Goal: Transaction & Acquisition: Subscribe to service/newsletter

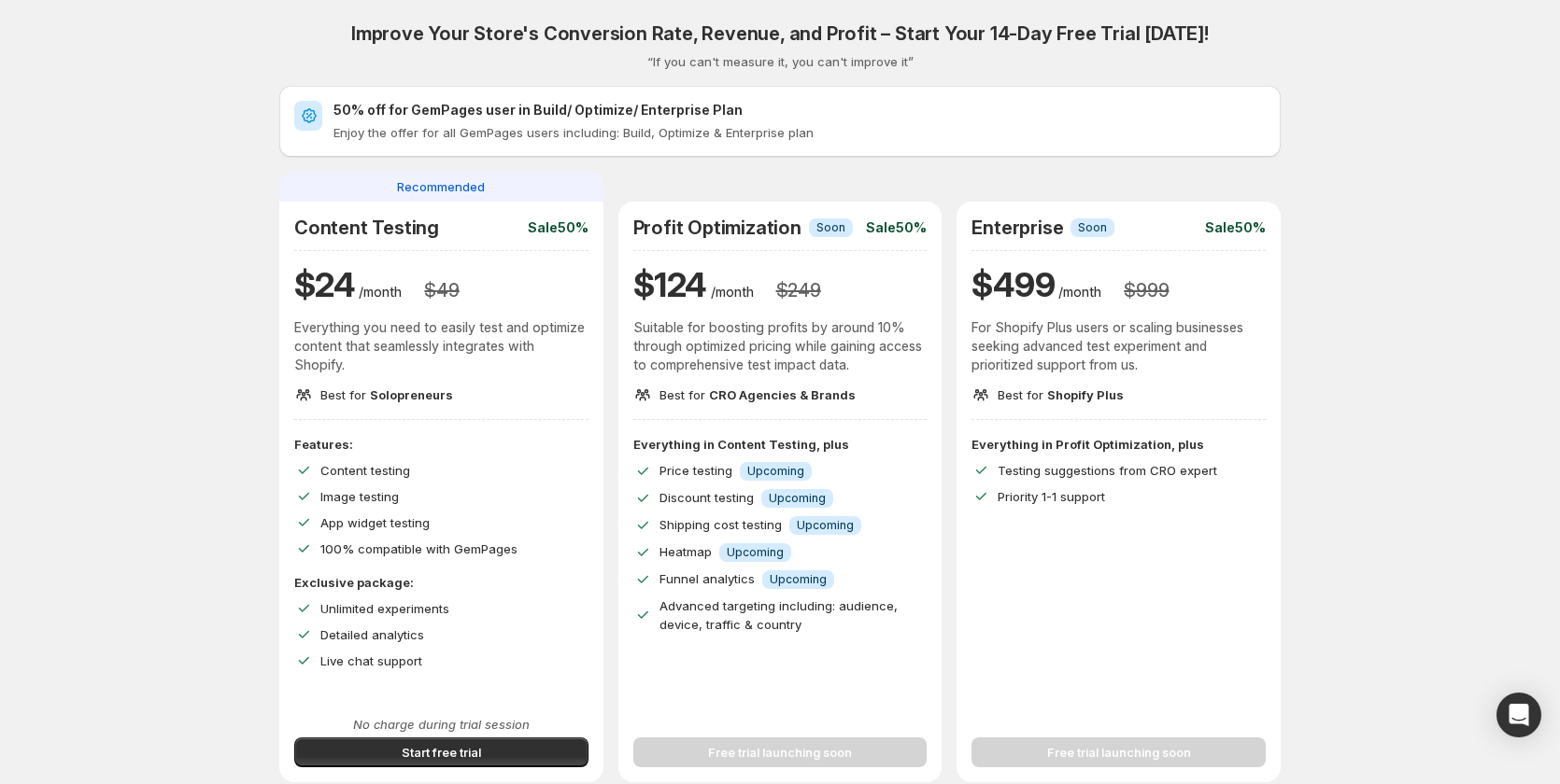
click at [1491, 304] on div "Improve Your Store's Conversion Rate, Revenue, and Profit – Start Your 14-Day F…" at bounding box center [780, 664] width 1515 height 1330
click at [1346, 279] on div "Improve Your Store's Conversion Rate, Revenue, and Profit – Start Your 14-Day F…" at bounding box center [780, 664] width 1515 height 1330
click at [1436, 253] on div "Improve Your Store's Conversion Rate, Revenue, and Profit – Start Your 14-Day F…" at bounding box center [780, 664] width 1515 height 1330
click at [1350, 341] on div "Improve Your Store's Conversion Rate, Revenue, and Profit – Start Your 14-Day F…" at bounding box center [780, 664] width 1515 height 1330
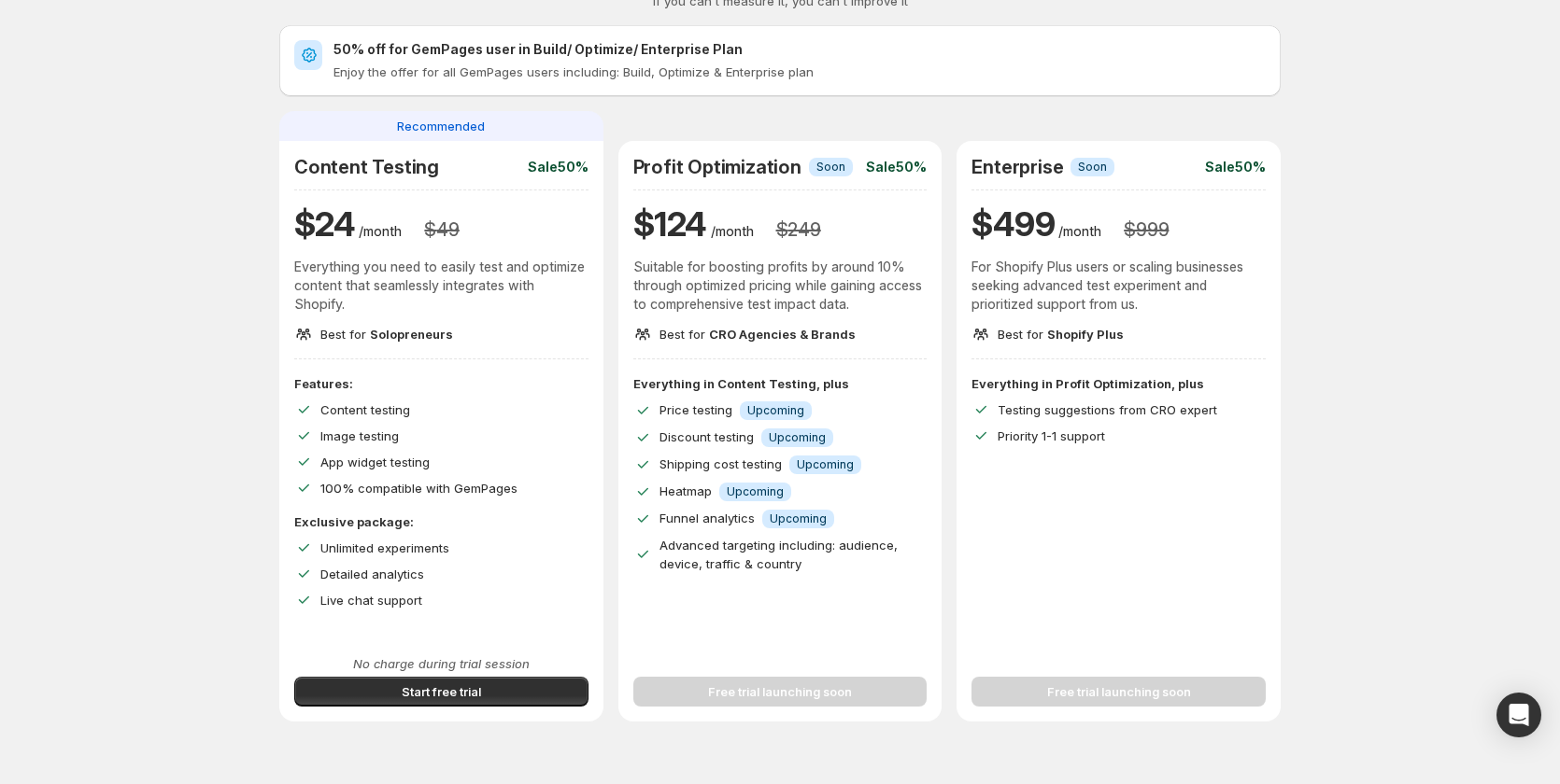
scroll to position [93, 0]
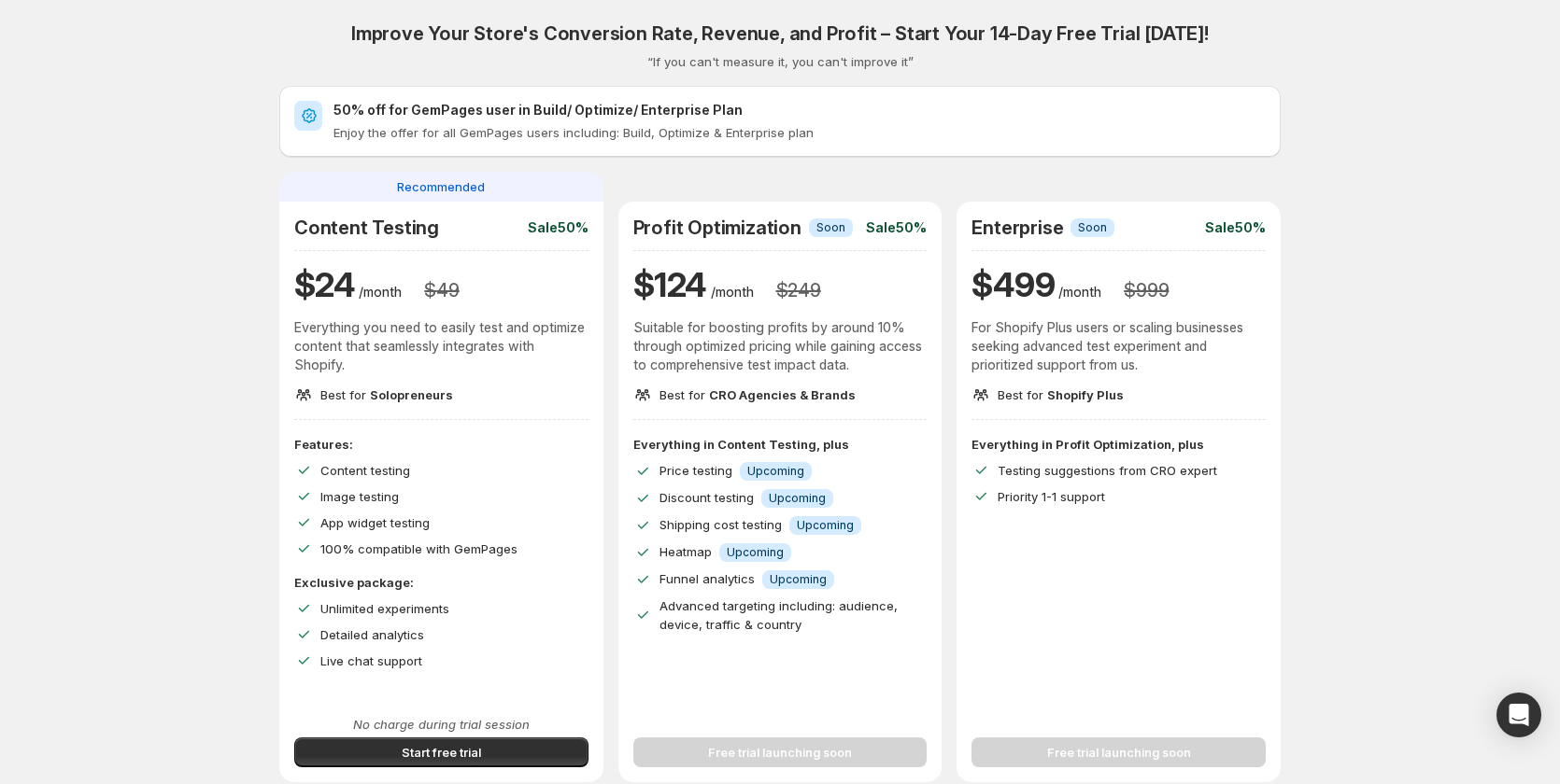
click at [1355, 67] on div "Improve Your Store's Conversion Rate, Revenue, and Profit – Start Your 14-Day F…" at bounding box center [780, 664] width 1515 height 1330
drag, startPoint x: 1406, startPoint y: 152, endPoint x: 1406, endPoint y: 126, distance: 26.0
click at [1406, 152] on div "Improve Your Store's Conversion Rate, Revenue, and Profit – Start Your 14-Day F…" at bounding box center [780, 664] width 1515 height 1330
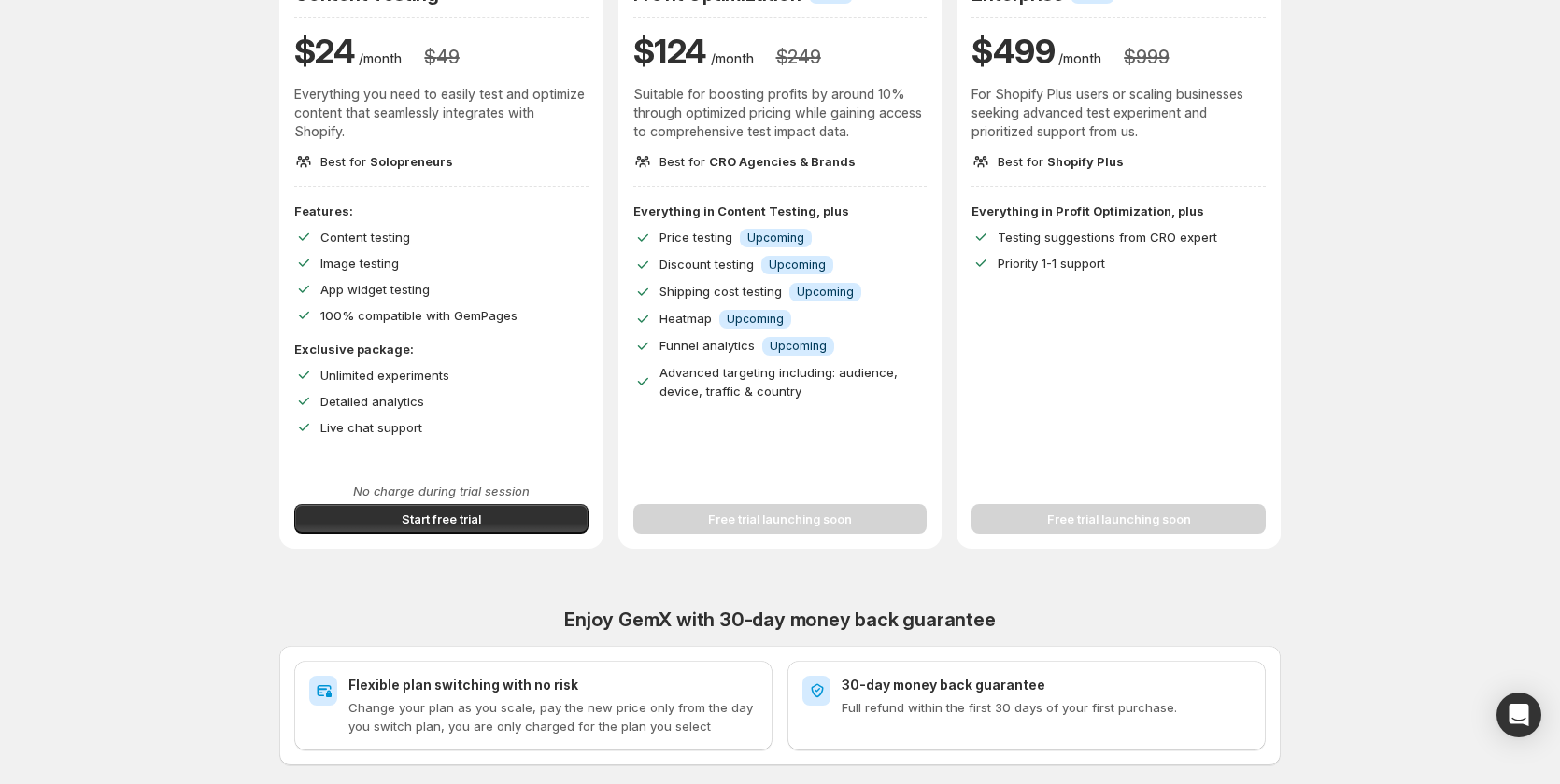
scroll to position [560, 0]
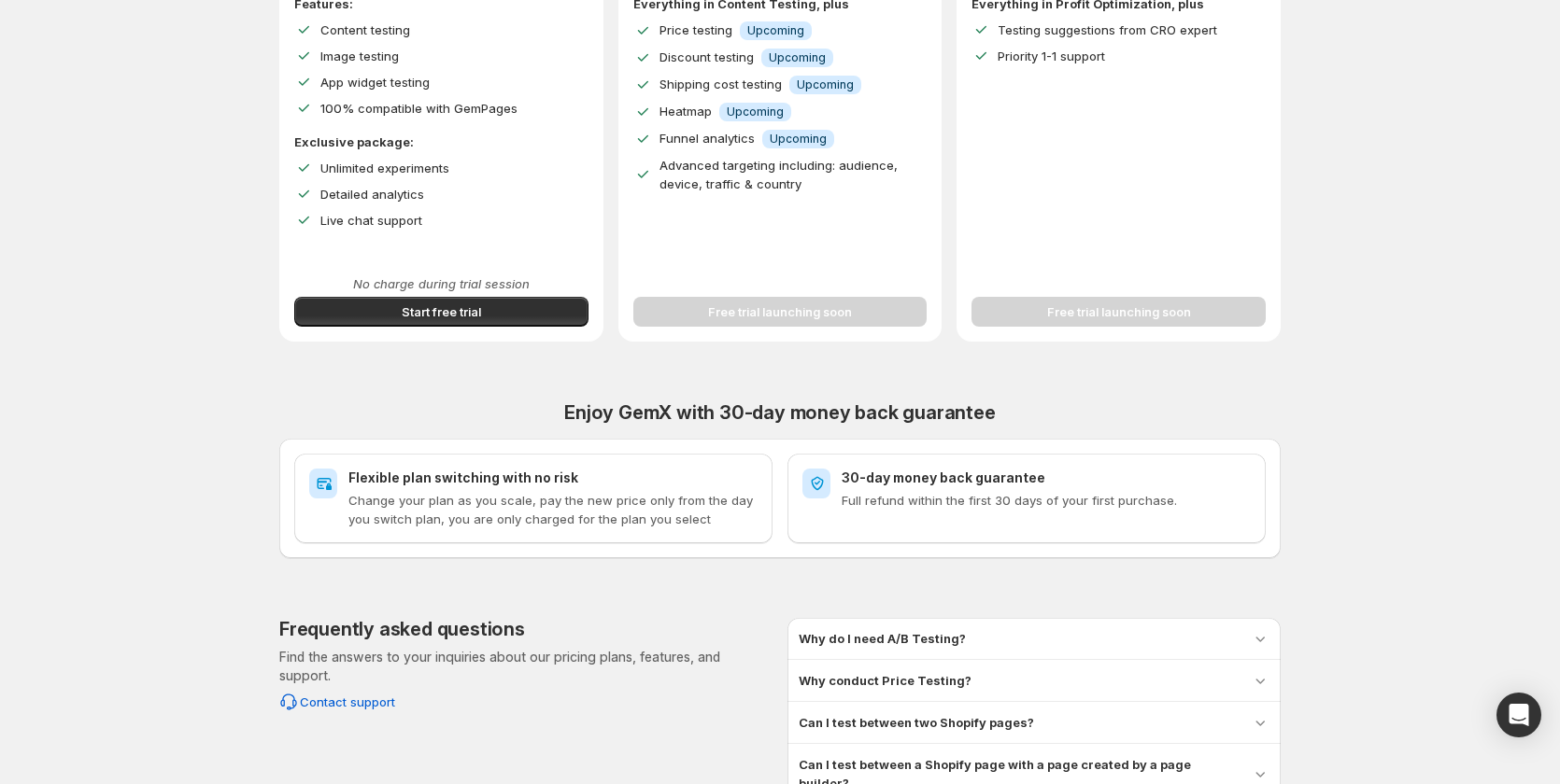
scroll to position [535, 0]
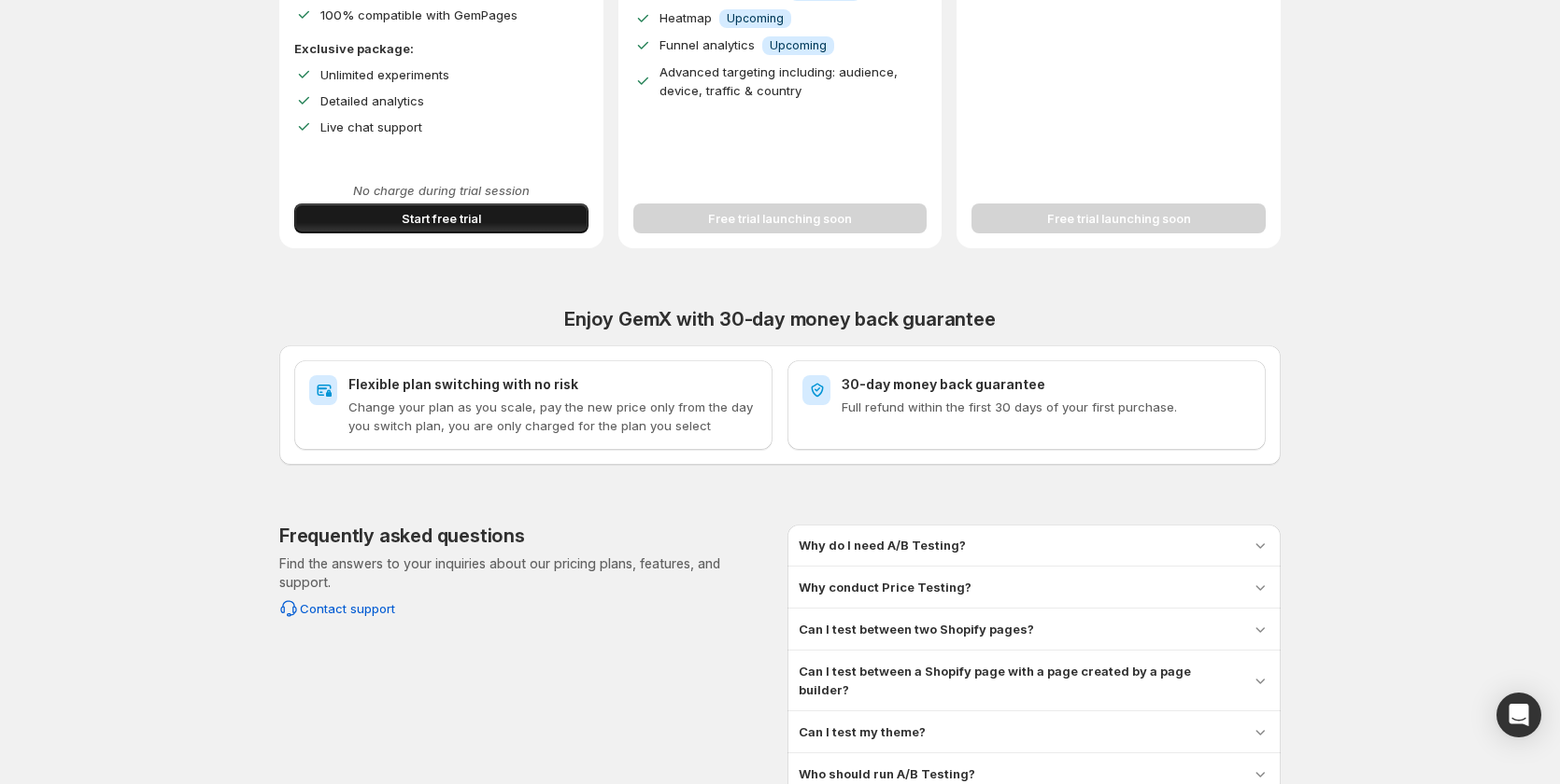
click at [480, 205] on button "Start free trial" at bounding box center [442, 218] width 295 height 30
